Goal: Information Seeking & Learning: Understand process/instructions

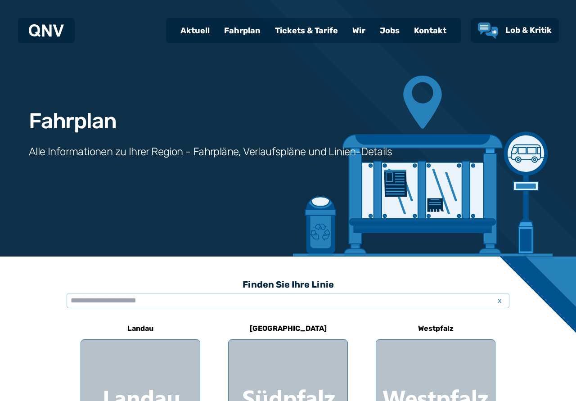
scroll to position [172, 0]
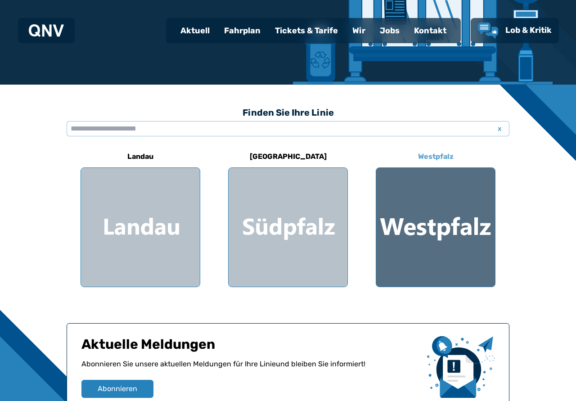
click at [433, 239] on div at bounding box center [435, 227] width 119 height 119
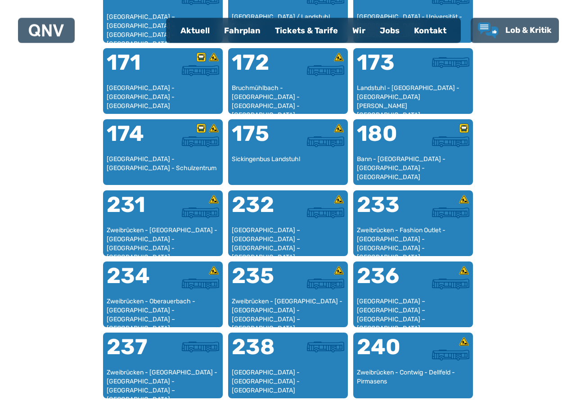
scroll to position [642, 0]
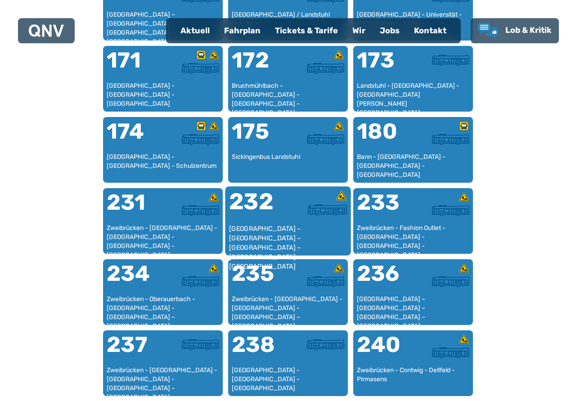
click at [256, 225] on div "[GEOGRAPHIC_DATA] – [GEOGRAPHIC_DATA] – [GEOGRAPHIC_DATA] – [GEOGRAPHIC_DATA] –…" at bounding box center [288, 237] width 118 height 27
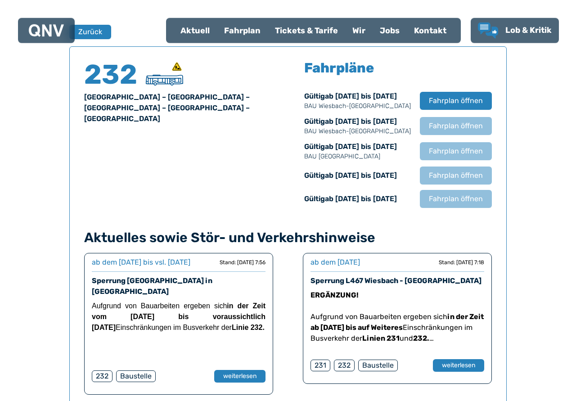
scroll to position [593, 0]
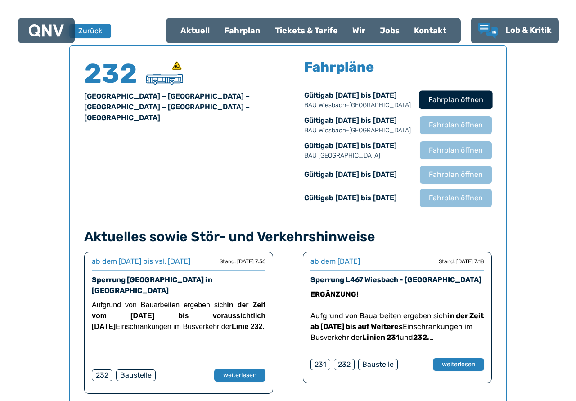
click at [464, 105] on span "Fahrplan öffnen" at bounding box center [455, 100] width 55 height 11
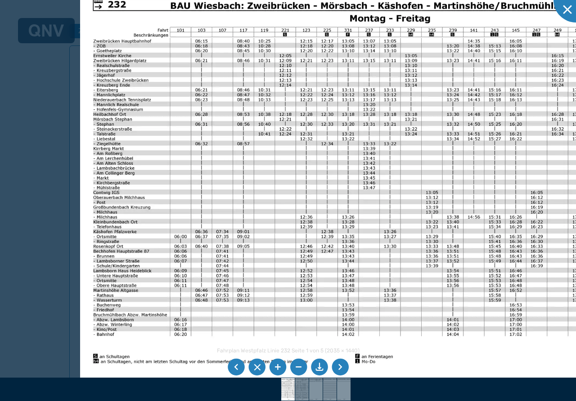
click at [302, 223] on img at bounding box center [357, 182] width 554 height 392
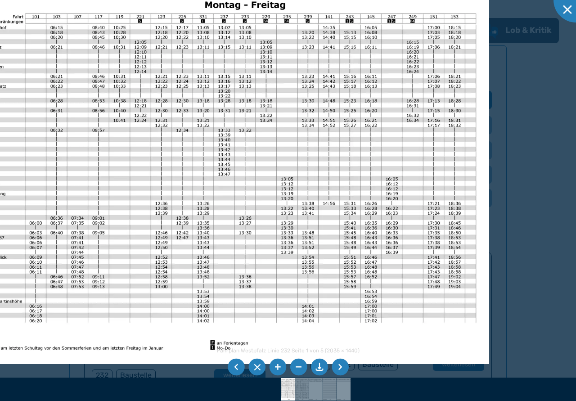
click at [177, 239] on img at bounding box center [212, 168] width 554 height 392
click at [338, 368] on li at bounding box center [340, 367] width 17 height 17
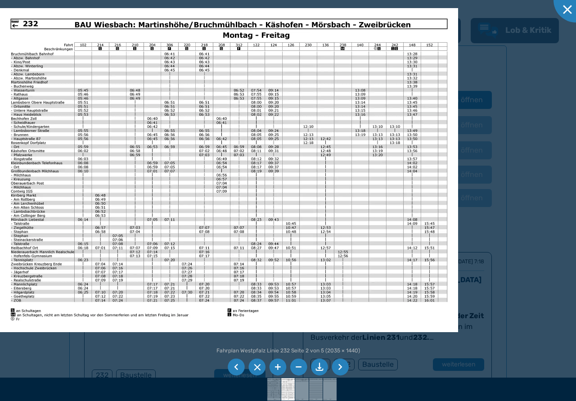
click at [337, 364] on li at bounding box center [340, 367] width 17 height 17
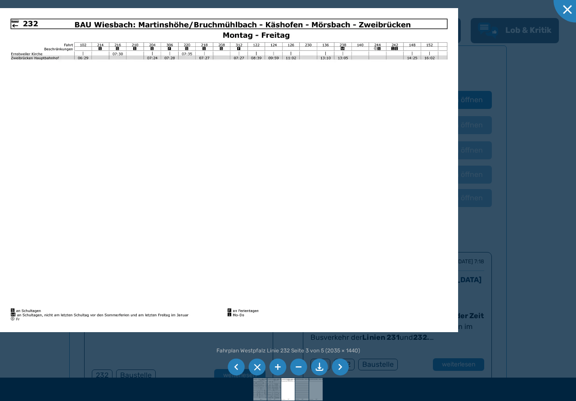
click at [341, 369] on li at bounding box center [340, 367] width 17 height 17
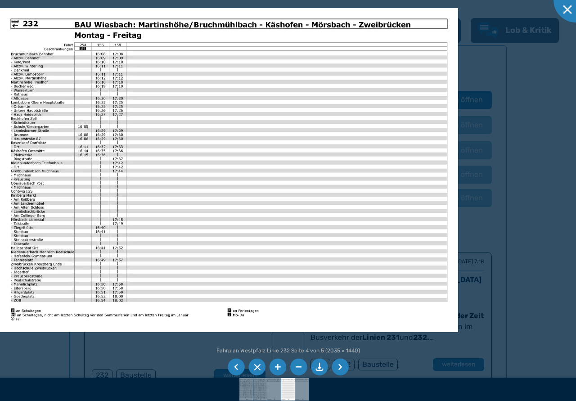
click at [233, 363] on li at bounding box center [236, 367] width 17 height 17
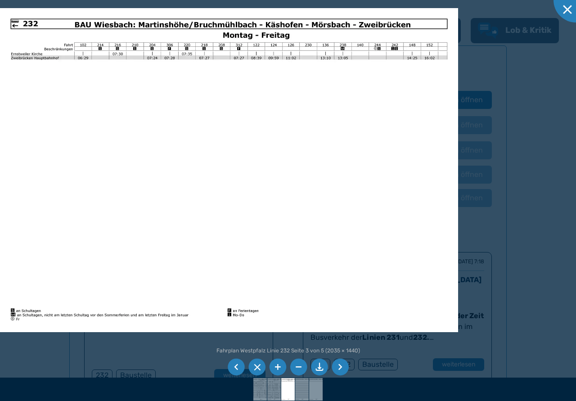
click at [233, 363] on li at bounding box center [236, 367] width 17 height 17
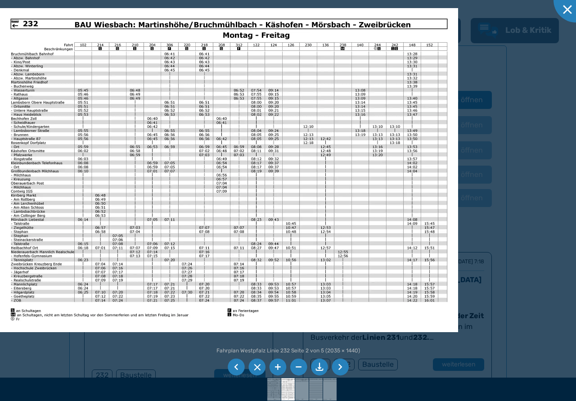
click at [233, 363] on li at bounding box center [236, 367] width 17 height 17
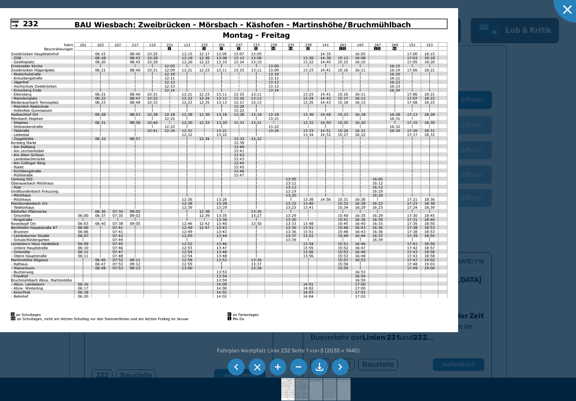
click at [233, 363] on li at bounding box center [236, 367] width 17 height 17
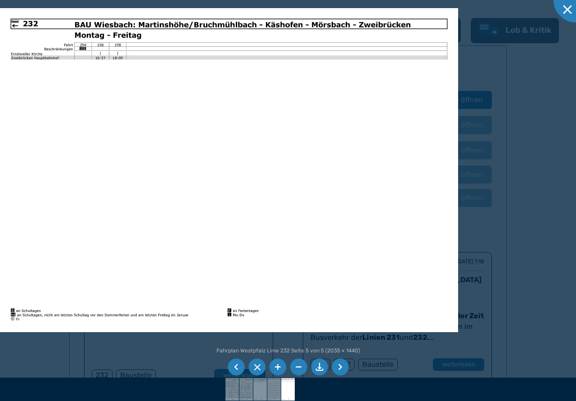
click at [233, 363] on li at bounding box center [236, 367] width 17 height 17
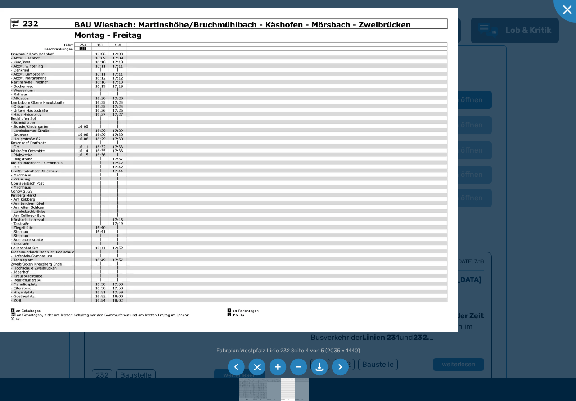
click at [233, 363] on li at bounding box center [236, 367] width 17 height 17
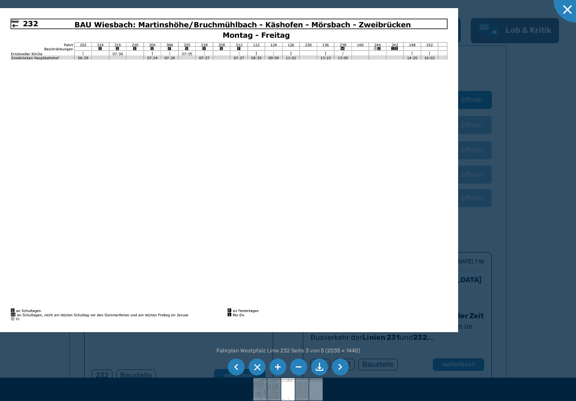
click at [233, 363] on li at bounding box center [236, 367] width 17 height 17
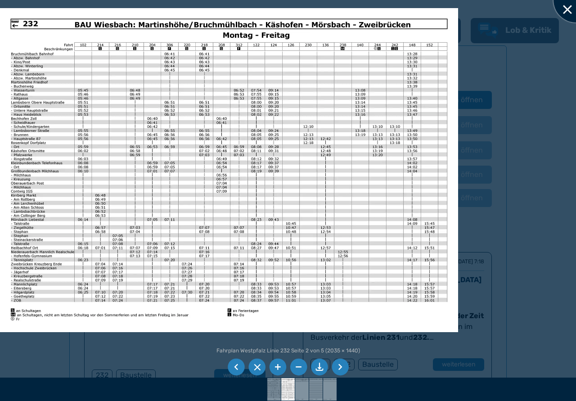
click at [564, 6] on div at bounding box center [576, -1] width 45 height 45
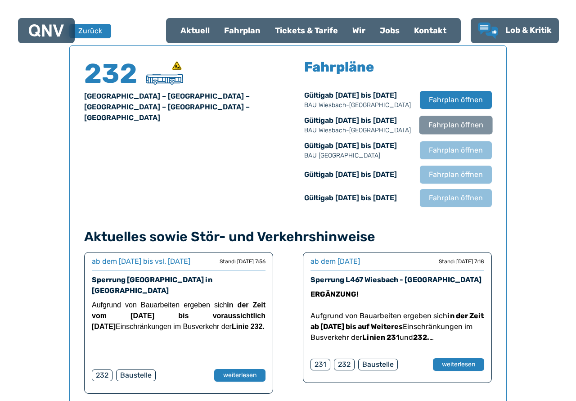
click at [452, 123] on span "Fahrplan öffnen" at bounding box center [455, 125] width 55 height 11
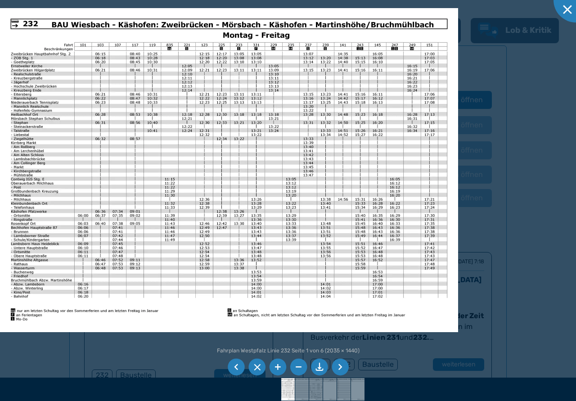
click at [343, 367] on li at bounding box center [340, 367] width 17 height 17
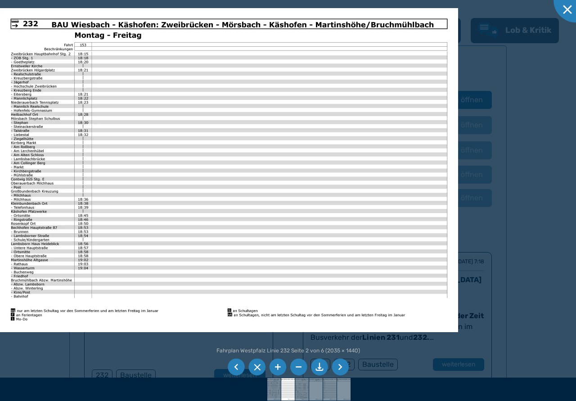
click at [343, 367] on li at bounding box center [340, 367] width 17 height 17
